Goal: Information Seeking & Learning: Learn about a topic

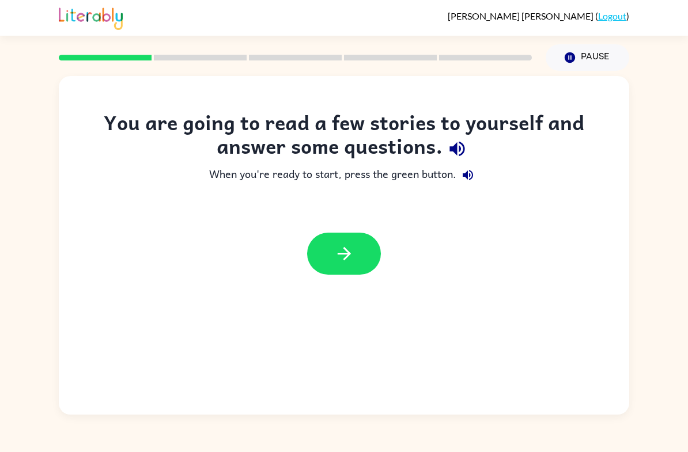
click at [334, 259] on icon "button" at bounding box center [344, 254] width 20 height 20
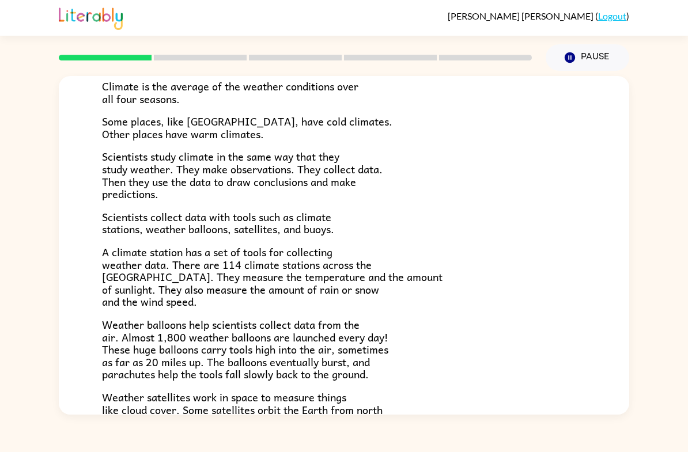
scroll to position [91, 0]
drag, startPoint x: 242, startPoint y: 262, endPoint x: 222, endPoint y: 261, distance: 19.6
click at [222, 261] on span "A climate station has a set of tools for collecting weather data. There are 114…" at bounding box center [272, 276] width 340 height 66
drag, startPoint x: 222, startPoint y: 261, endPoint x: 248, endPoint y: 261, distance: 25.3
click at [248, 261] on span "A climate station has a set of tools for collecting weather data. There are 114…" at bounding box center [272, 276] width 340 height 66
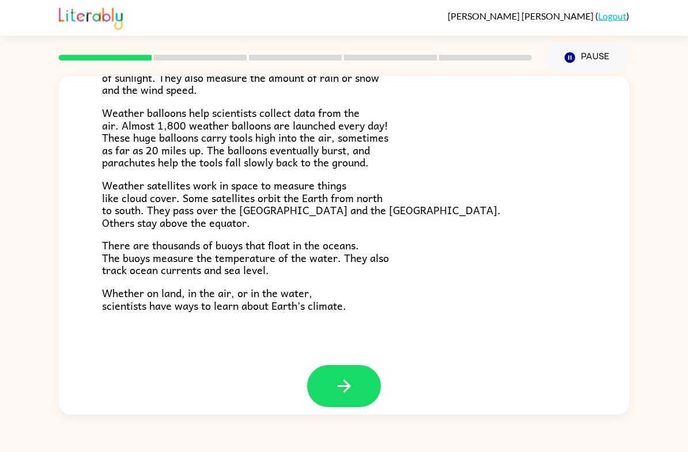
scroll to position [302, 0]
click at [339, 377] on icon "button" at bounding box center [344, 387] width 20 height 20
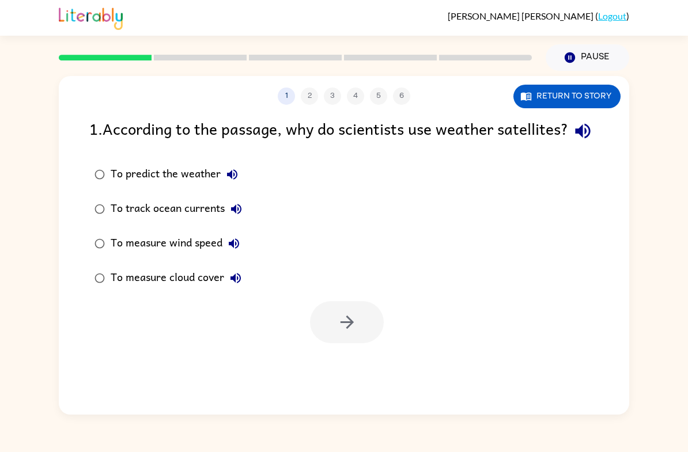
scroll to position [0, 0]
click at [382, 343] on button "button" at bounding box center [347, 322] width 74 height 42
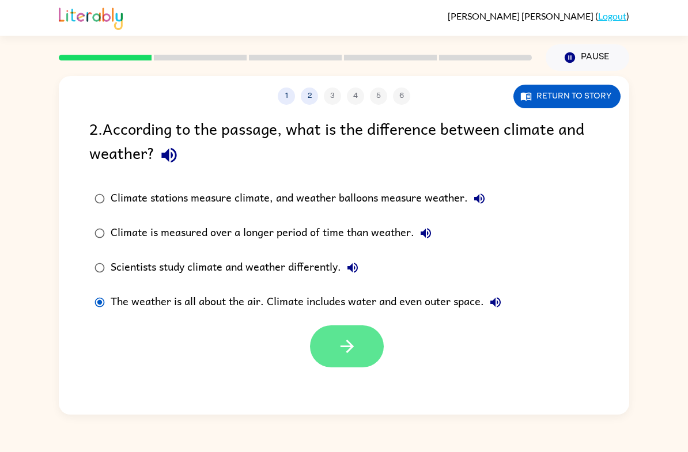
click at [381, 353] on button "button" at bounding box center [347, 346] width 74 height 42
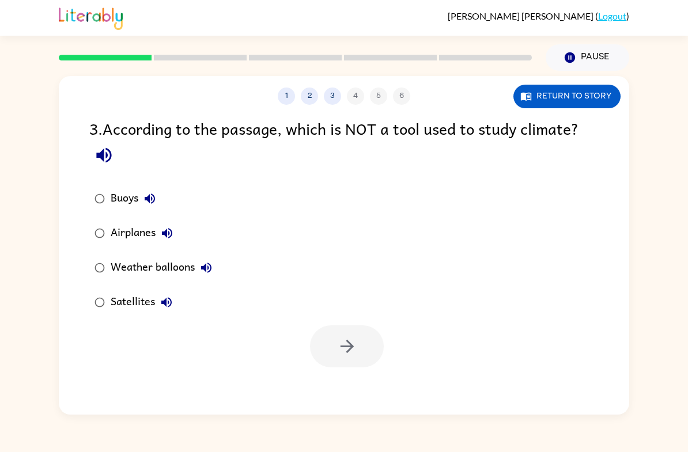
click at [105, 223] on label "Airplanes" at bounding box center [153, 233] width 141 height 35
click at [380, 351] on button "button" at bounding box center [347, 346] width 74 height 42
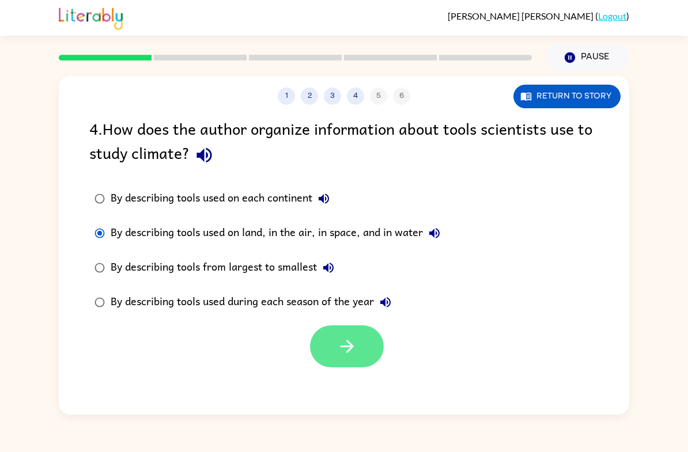
click at [382, 344] on button "button" at bounding box center [347, 346] width 74 height 42
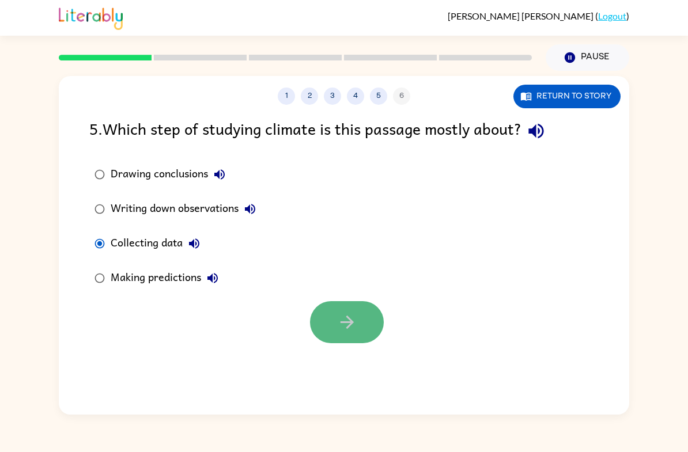
click at [333, 320] on button "button" at bounding box center [347, 322] width 74 height 42
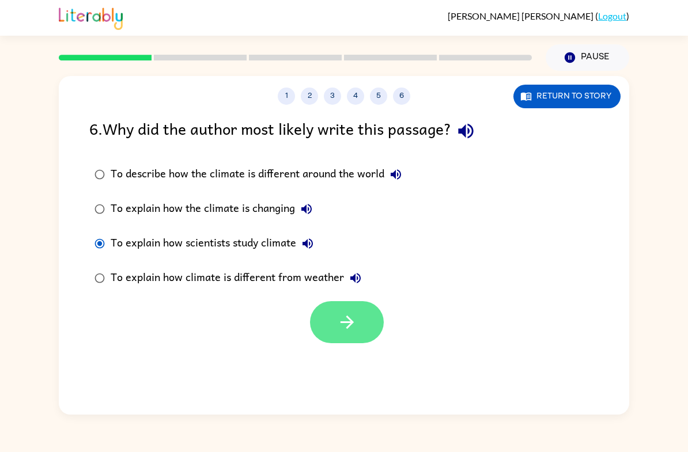
click at [347, 325] on icon "button" at bounding box center [347, 322] width 20 height 20
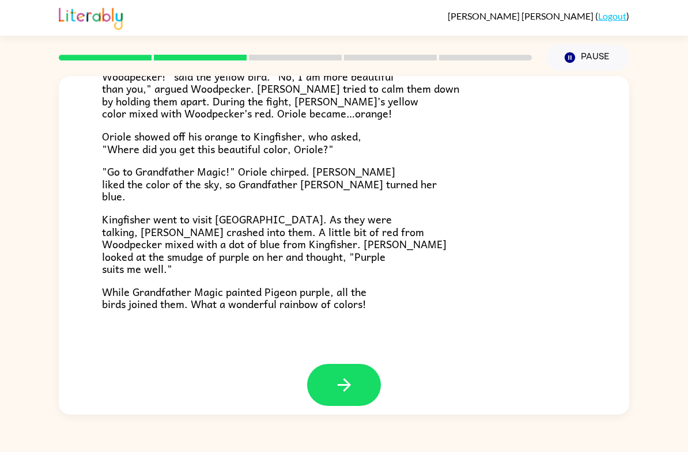
scroll to position [278, 0]
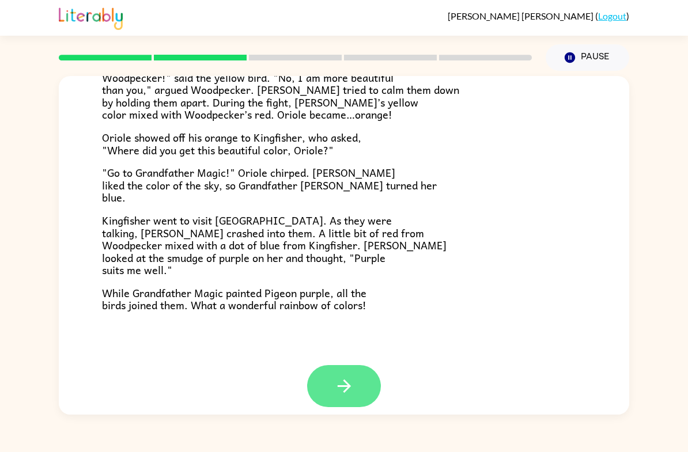
click at [344, 384] on icon "button" at bounding box center [344, 386] width 20 height 20
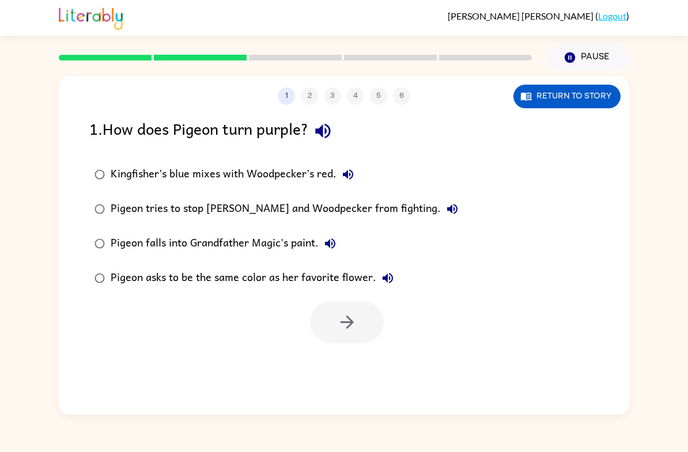
scroll to position [0, 0]
click at [3, 204] on div "1 2 3 4 5 6 Return to story 1 . How does Pigeon turn purple? Kingfisher’s blue …" at bounding box center [344, 243] width 688 height 344
click at [553, 98] on button "Return to story" at bounding box center [566, 97] width 107 height 24
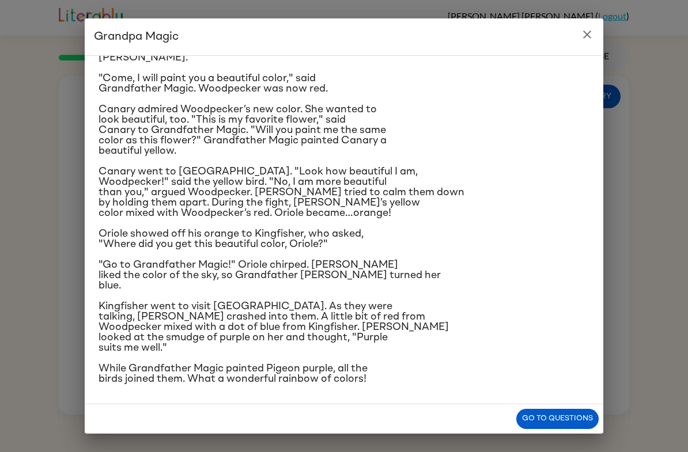
scroll to position [164, 0]
click at [27, 214] on div "Grandpa Magic Once upon a time, all birds were white. "Make me beautiful, Grand…" at bounding box center [344, 226] width 688 height 452
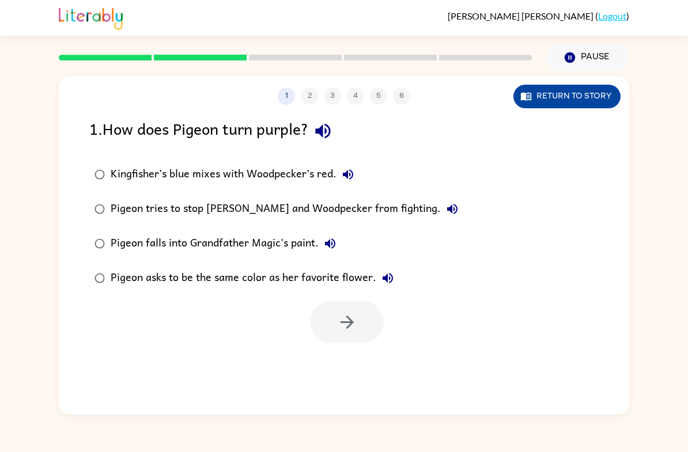
click at [585, 105] on button "Return to story" at bounding box center [566, 97] width 107 height 24
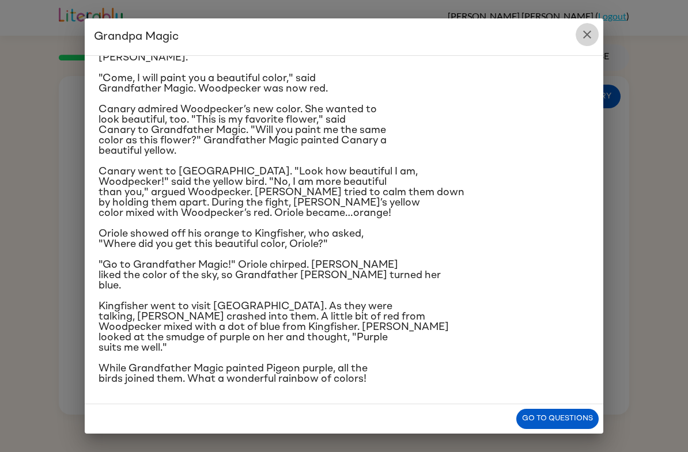
click at [583, 41] on button "close" at bounding box center [586, 34] width 23 height 23
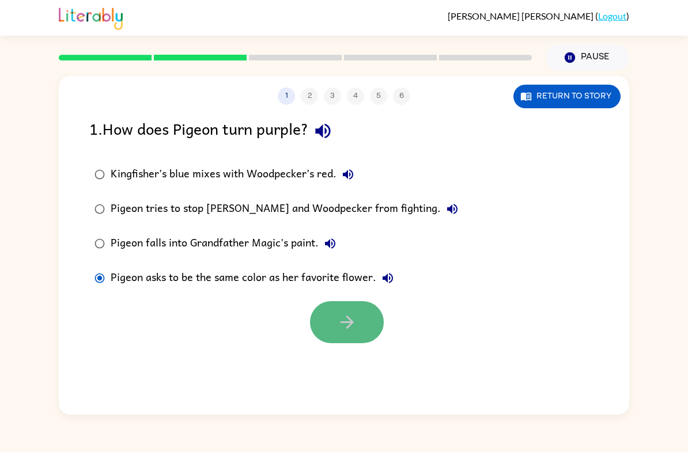
click at [344, 314] on icon "button" at bounding box center [347, 322] width 20 height 20
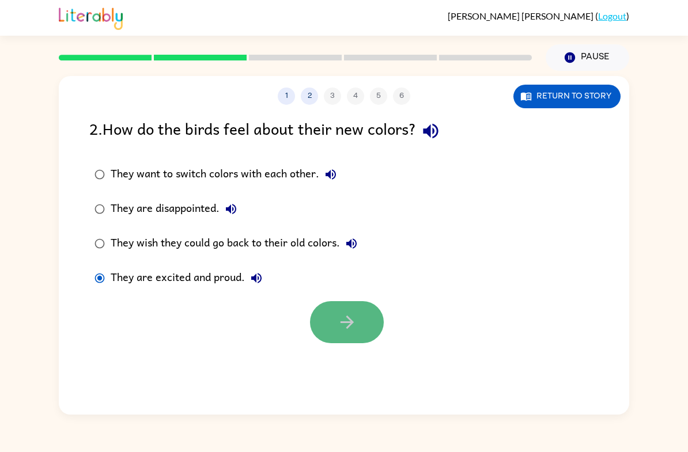
click at [332, 334] on button "button" at bounding box center [347, 322] width 74 height 42
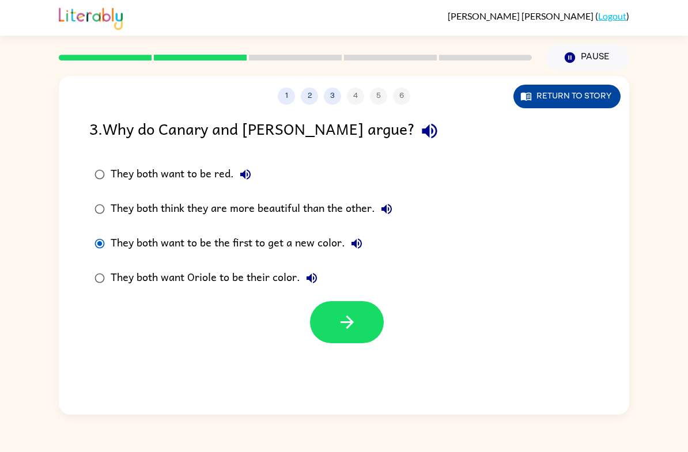
click at [606, 99] on button "Return to story" at bounding box center [566, 97] width 107 height 24
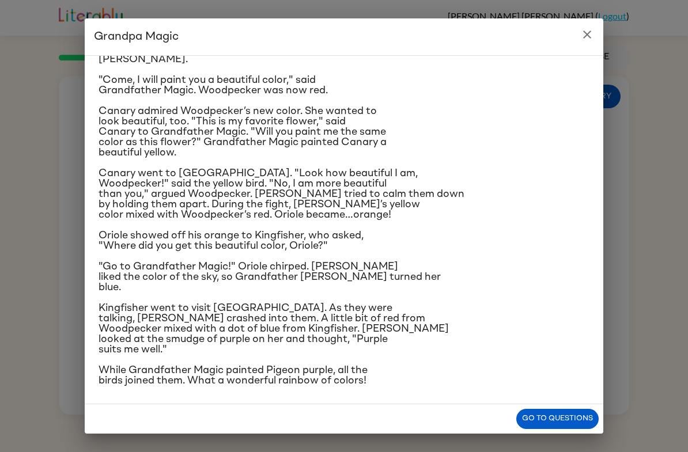
scroll to position [42, 0]
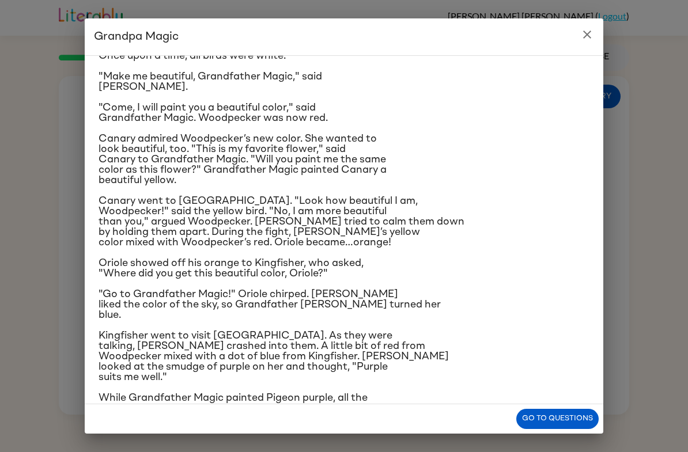
click at [587, 51] on h2 "Grandpa Magic" at bounding box center [344, 36] width 518 height 37
click at [586, 31] on icon "close" at bounding box center [587, 35] width 14 height 14
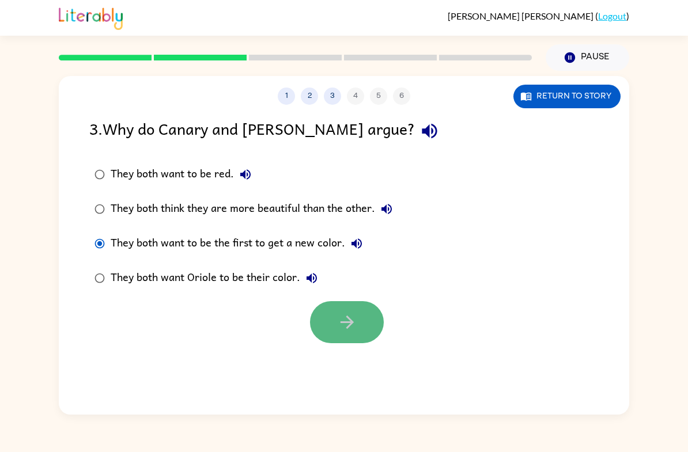
click at [348, 336] on button "button" at bounding box center [347, 322] width 74 height 42
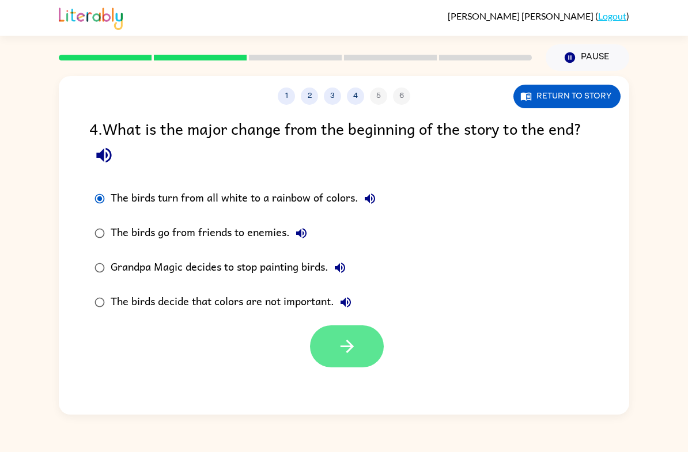
click at [343, 346] on icon "button" at bounding box center [347, 346] width 20 height 20
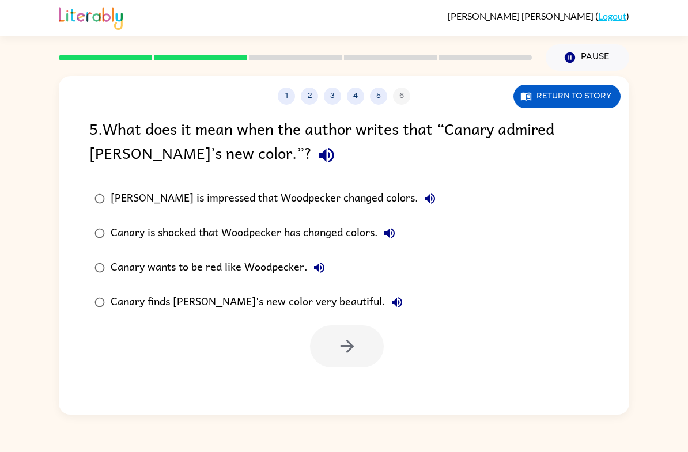
click at [338, 358] on div at bounding box center [347, 346] width 74 height 42
click at [331, 353] on button "button" at bounding box center [347, 346] width 74 height 42
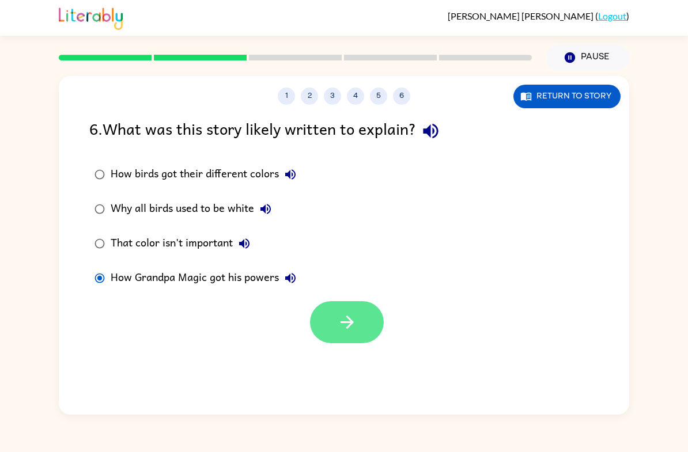
click at [338, 332] on icon "button" at bounding box center [347, 322] width 20 height 20
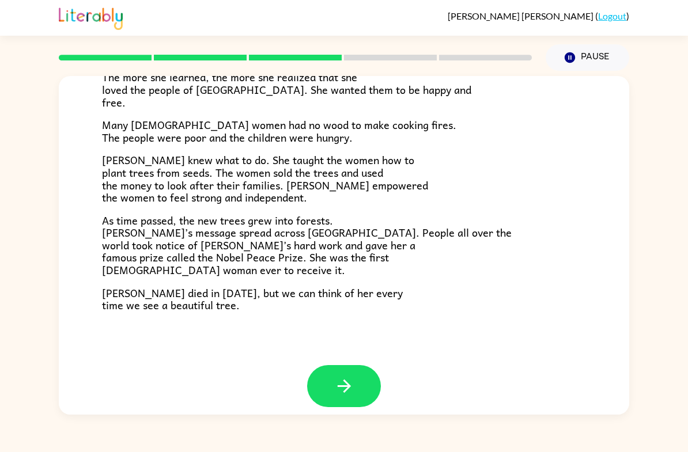
scroll to position [303, 0]
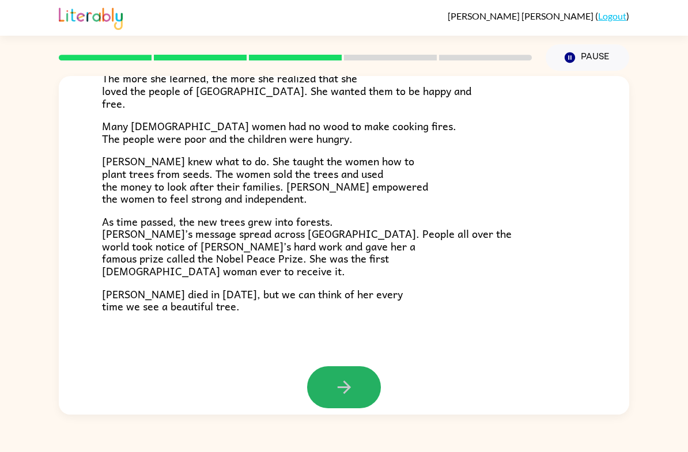
click at [352, 377] on icon "button" at bounding box center [344, 387] width 20 height 20
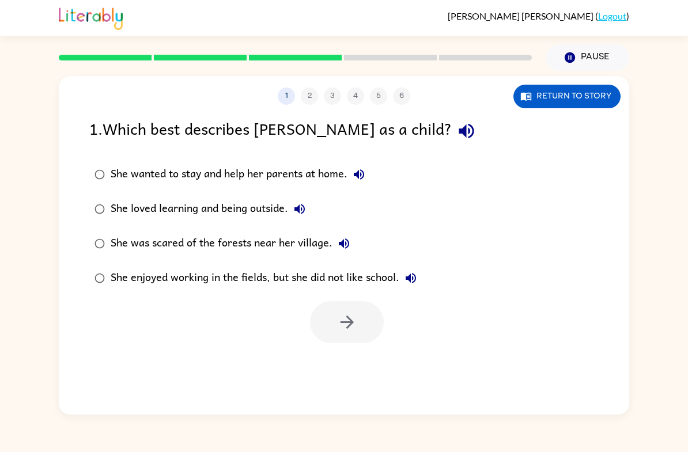
scroll to position [0, 0]
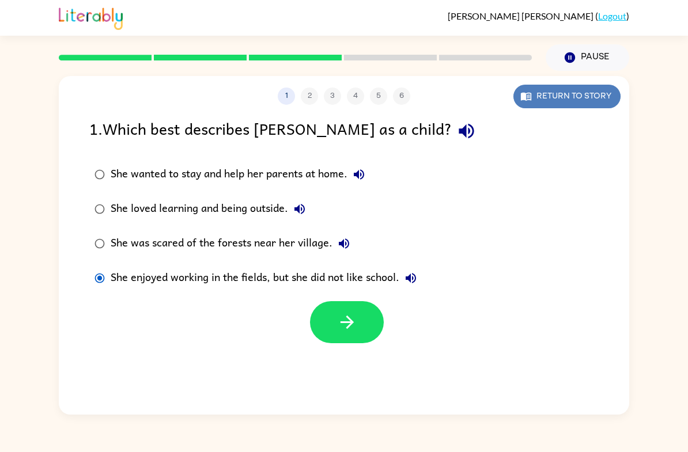
click at [537, 92] on button "Return to story" at bounding box center [566, 97] width 107 height 24
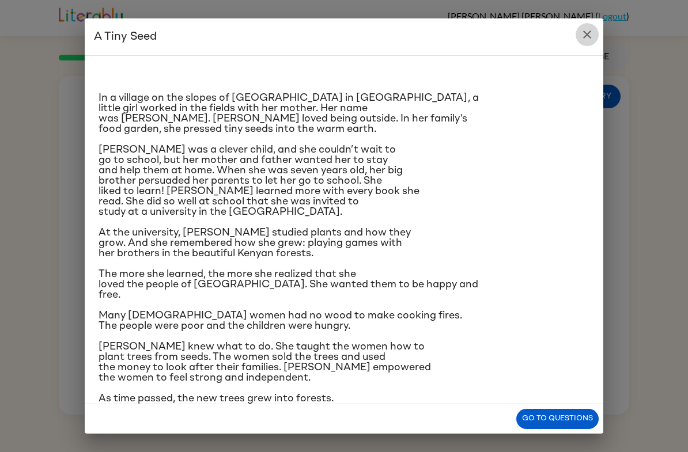
click at [596, 39] on button "close" at bounding box center [586, 34] width 23 height 23
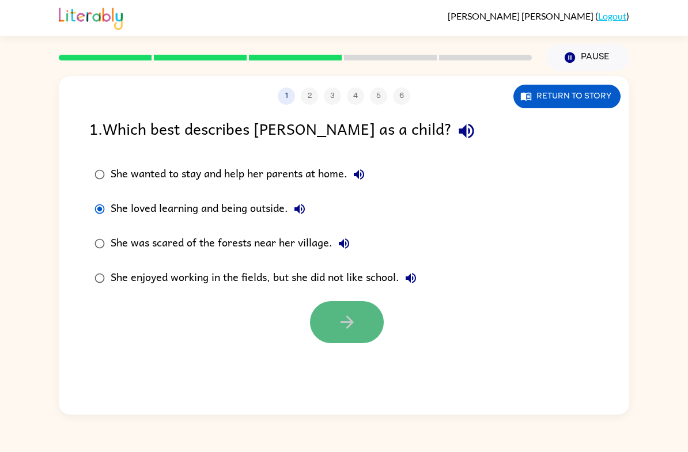
click at [335, 317] on button "button" at bounding box center [347, 322] width 74 height 42
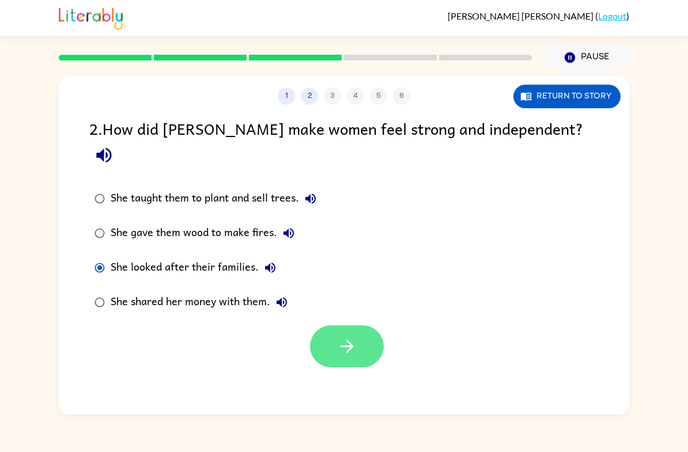
click at [344, 336] on icon "button" at bounding box center [347, 346] width 20 height 20
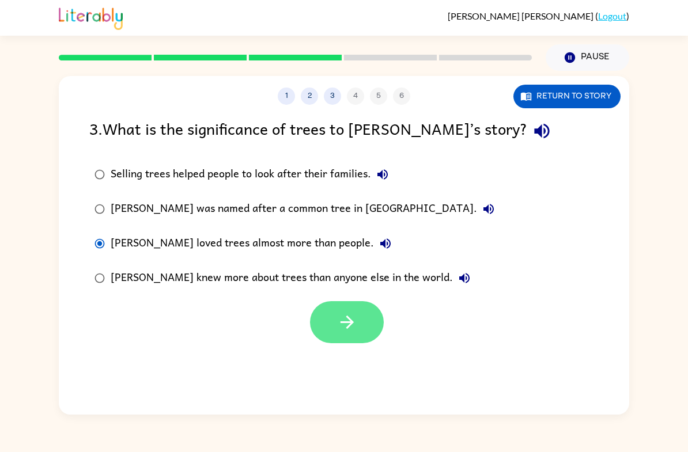
click at [366, 333] on button "button" at bounding box center [347, 322] width 74 height 42
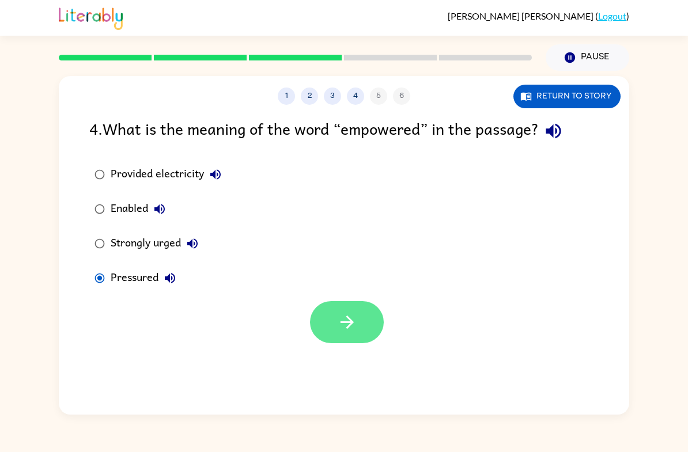
click at [346, 343] on button "button" at bounding box center [347, 322] width 74 height 42
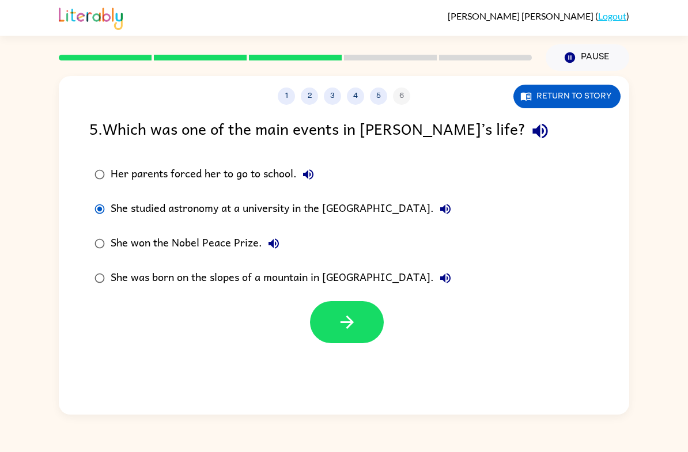
click at [101, 195] on label "She studied astronomy at a university in the [GEOGRAPHIC_DATA]." at bounding box center [272, 209] width 379 height 35
click at [125, 212] on div "She studied astronomy at a university in the [GEOGRAPHIC_DATA]." at bounding box center [284, 209] width 346 height 23
click at [374, 317] on button "button" at bounding box center [347, 322] width 74 height 42
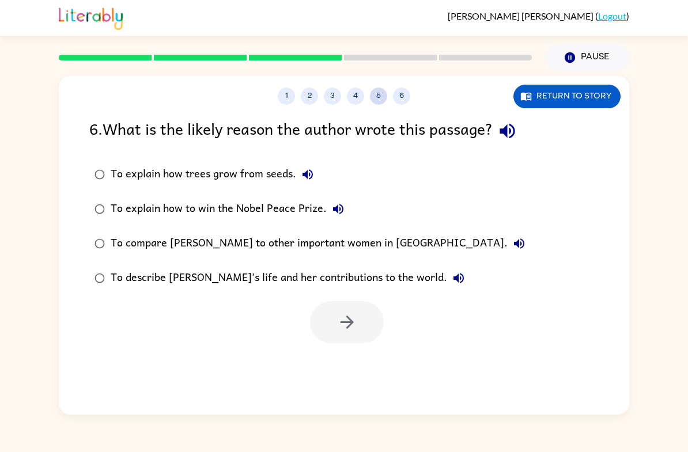
click at [385, 96] on button "5" at bounding box center [378, 96] width 17 height 17
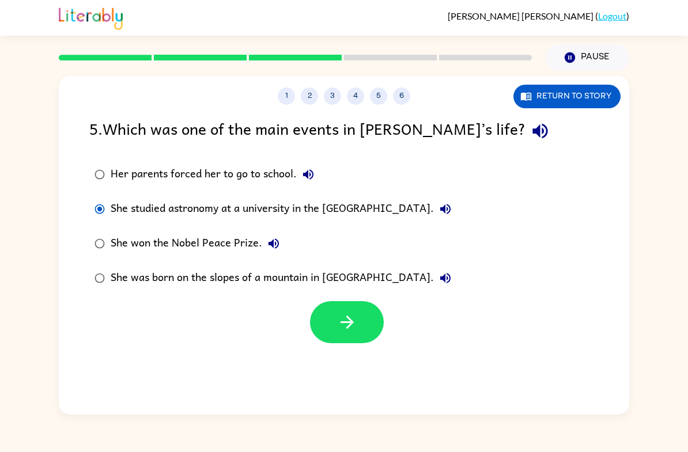
click at [161, 258] on label "She won the Nobel Peace Prize." at bounding box center [272, 243] width 379 height 35
click at [356, 317] on icon "button" at bounding box center [347, 322] width 20 height 20
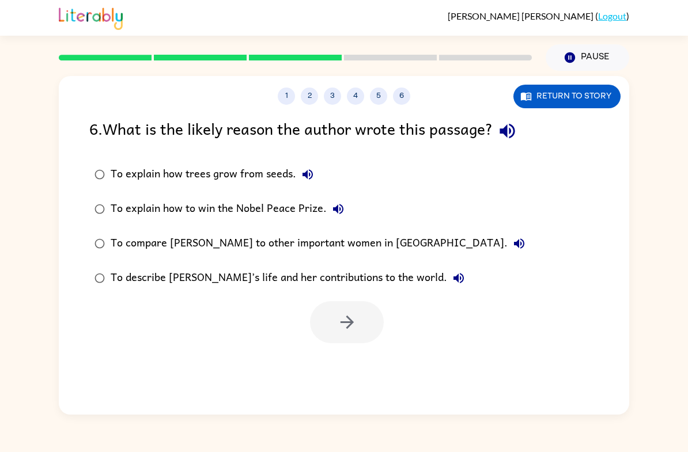
click at [258, 206] on div "To explain how to win the Nobel Peace Prize." at bounding box center [230, 209] width 239 height 23
click at [344, 326] on icon "button" at bounding box center [347, 322] width 20 height 20
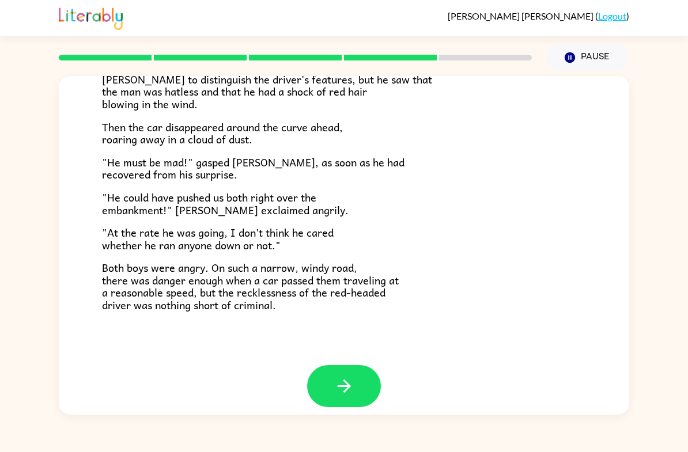
scroll to position [300, 0]
click at [341, 377] on icon "button" at bounding box center [344, 387] width 20 height 20
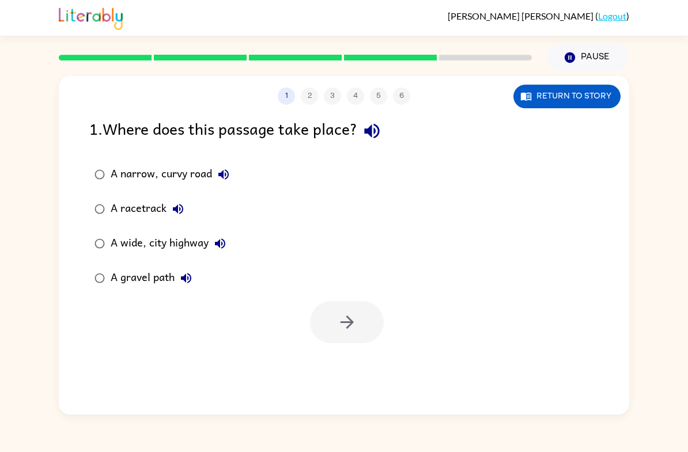
scroll to position [0, 0]
click at [535, 104] on button "Return to story" at bounding box center [566, 97] width 107 height 24
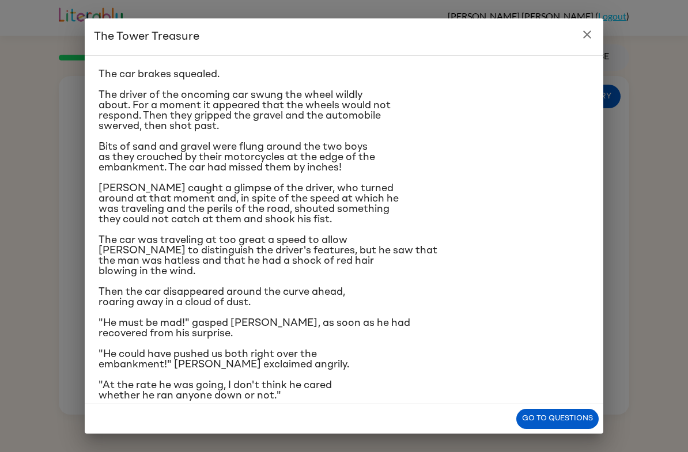
scroll to position [25, 0]
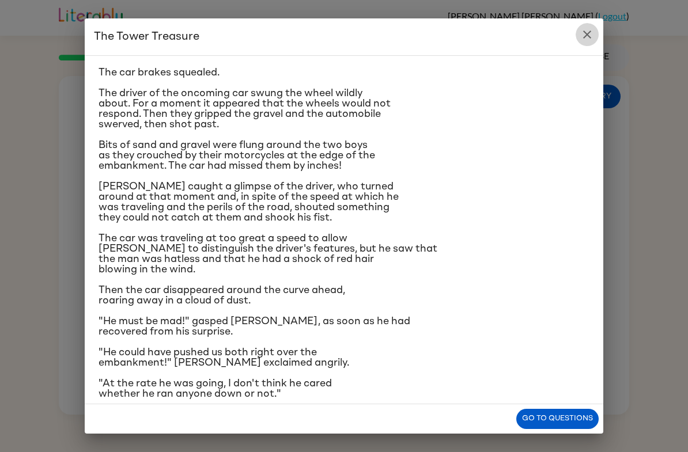
click at [590, 38] on icon "close" at bounding box center [587, 35] width 8 height 8
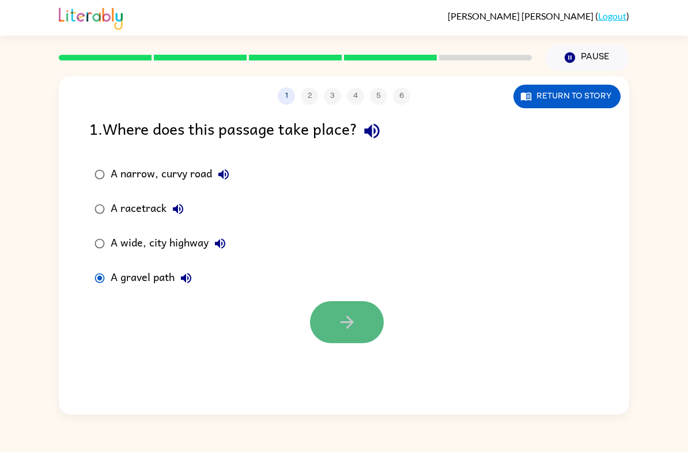
click at [363, 335] on button "button" at bounding box center [347, 322] width 74 height 42
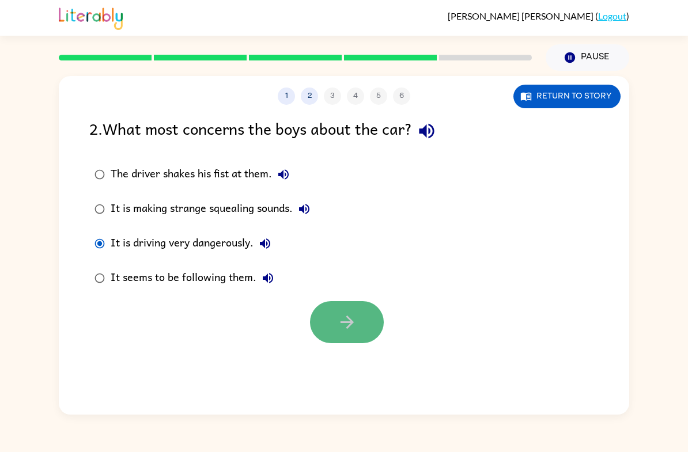
click at [351, 332] on icon "button" at bounding box center [347, 322] width 20 height 20
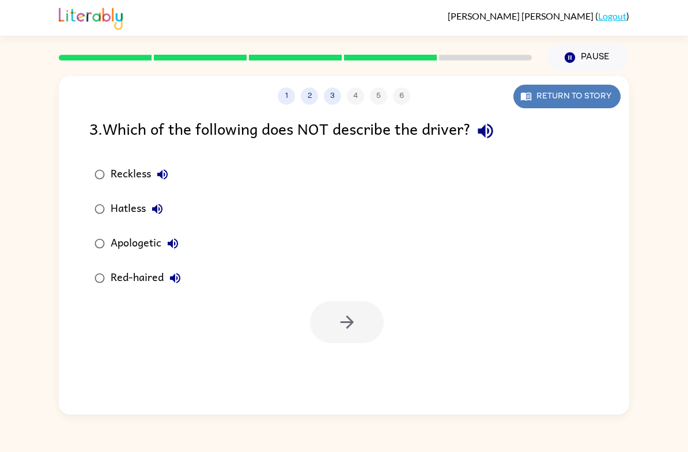
click at [530, 107] on button "Return to story" at bounding box center [566, 97] width 107 height 24
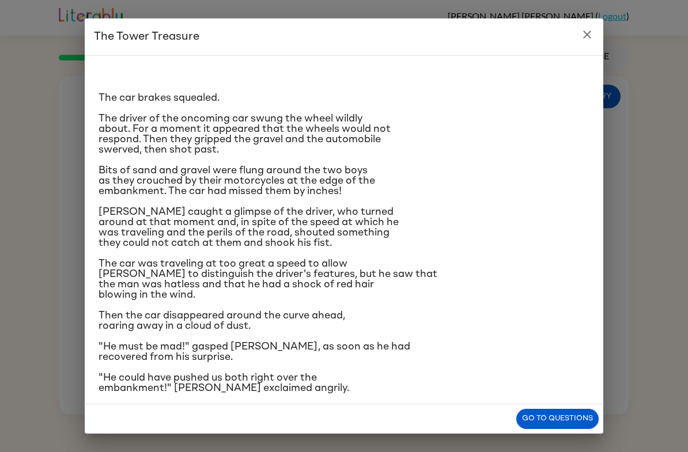
scroll to position [0, 0]
click at [592, 35] on icon "close" at bounding box center [587, 35] width 14 height 14
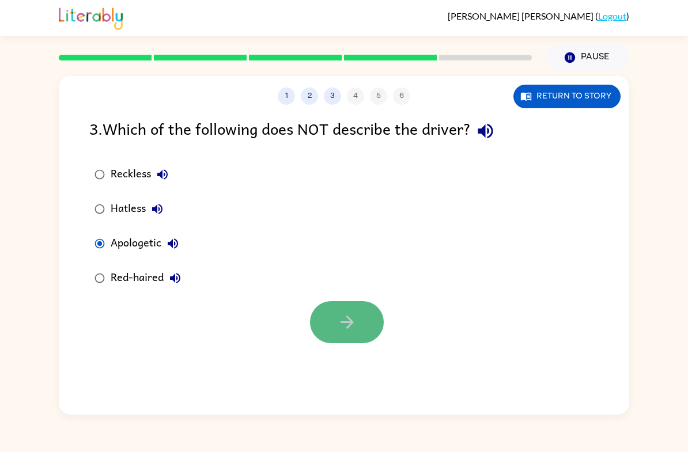
click at [331, 334] on button "button" at bounding box center [347, 322] width 74 height 42
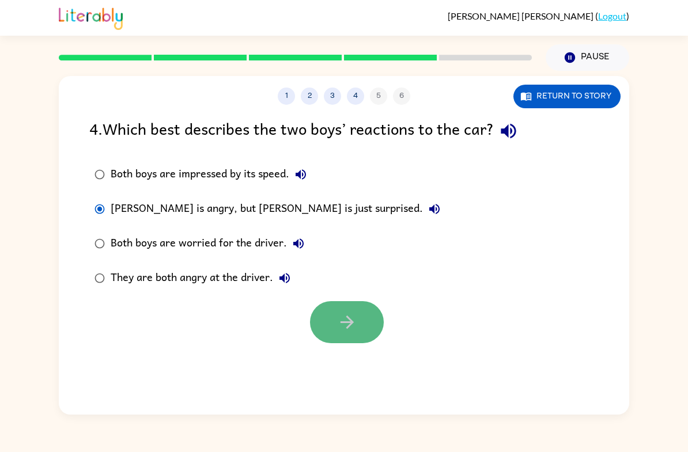
click at [358, 314] on button "button" at bounding box center [347, 322] width 74 height 42
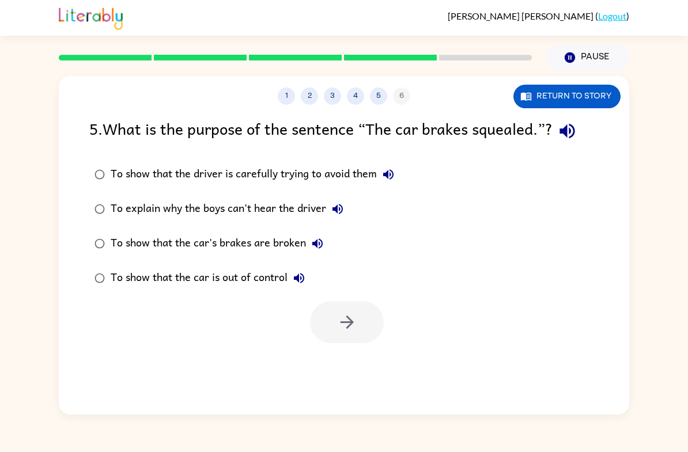
click at [83, 241] on label "To show that the car's brakes are broken" at bounding box center [244, 243] width 322 height 35
click at [329, 353] on div "1 2 3 4 5 6 Return to story 5 . What is the purpose of the sentence “The car br…" at bounding box center [344, 245] width 570 height 339
click at [359, 333] on button "button" at bounding box center [347, 322] width 74 height 42
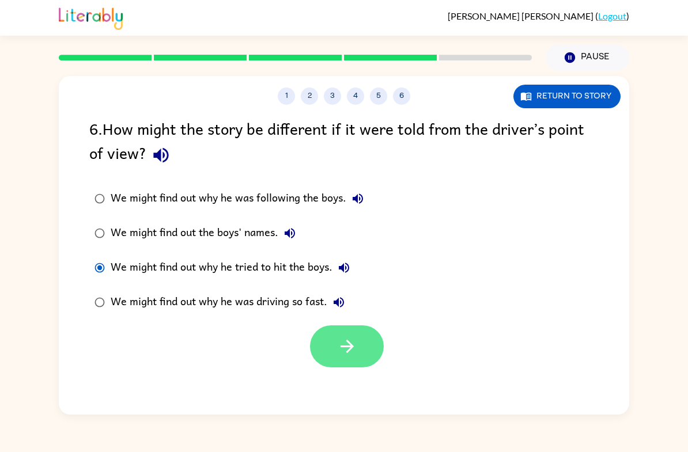
click at [333, 359] on button "button" at bounding box center [347, 346] width 74 height 42
